Goal: Check status: Check status

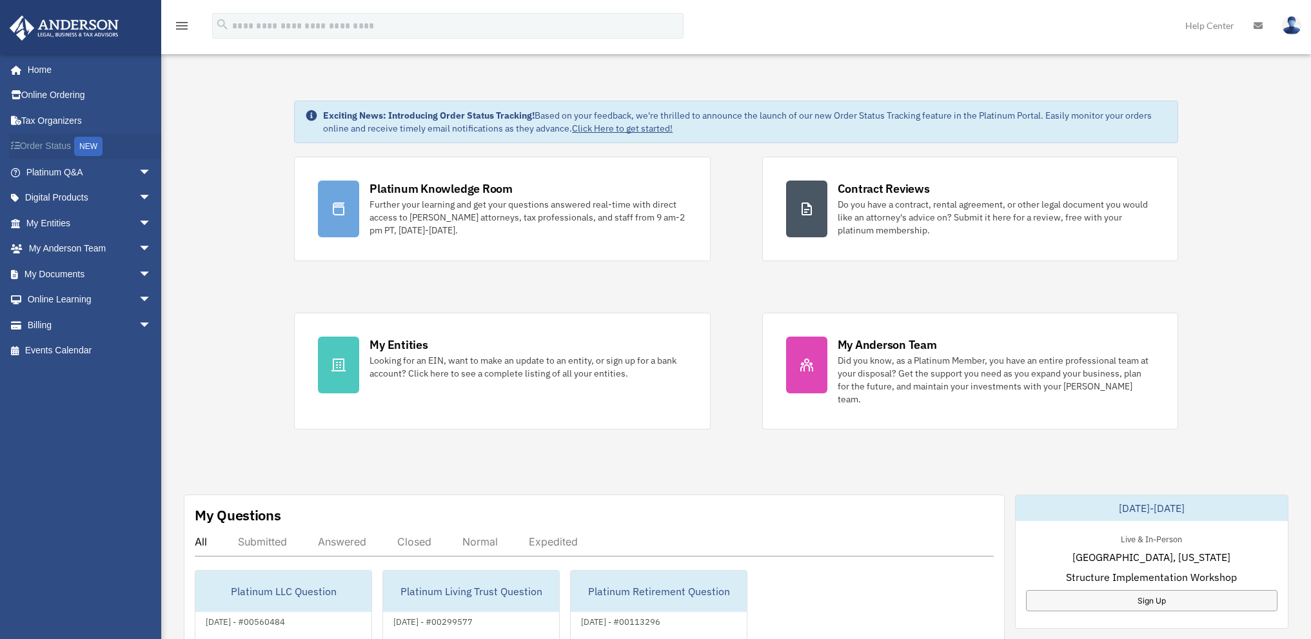
click at [48, 144] on link "Order Status NEW" at bounding box center [90, 147] width 162 height 26
click at [54, 71] on link "Home" at bounding box center [90, 70] width 162 height 26
click at [47, 70] on link "Home" at bounding box center [90, 70] width 162 height 26
click at [39, 70] on link "Home" at bounding box center [90, 70] width 162 height 26
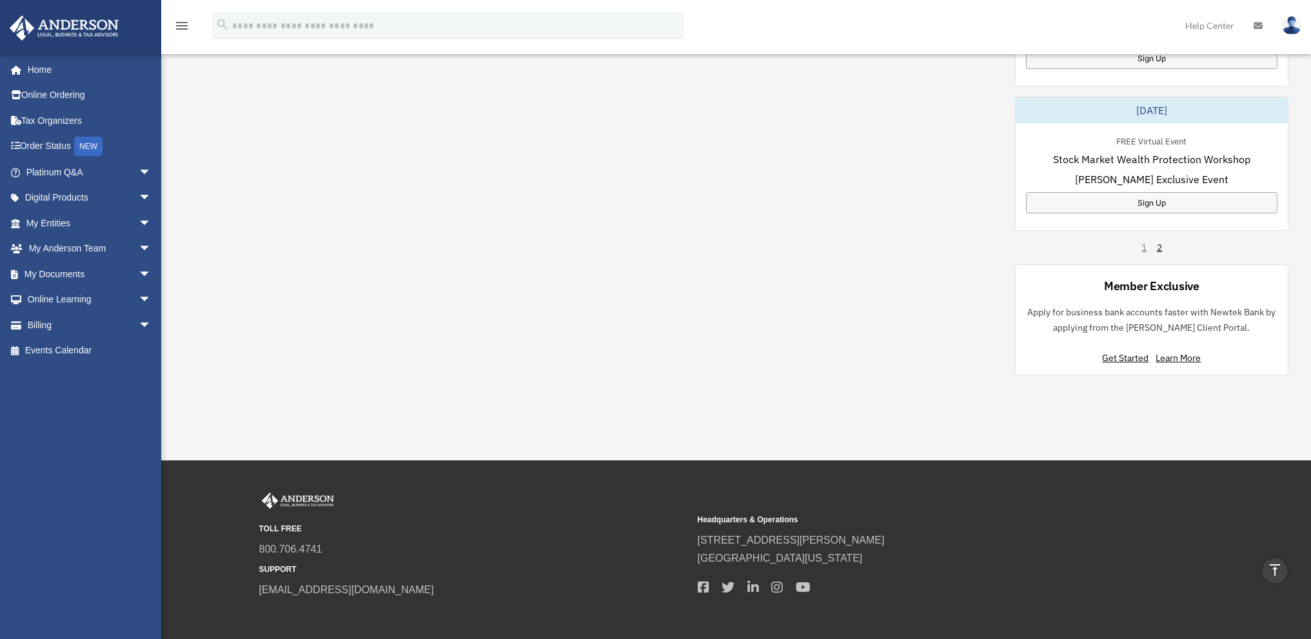
scroll to position [835, 0]
